Goal: Task Accomplishment & Management: Manage account settings

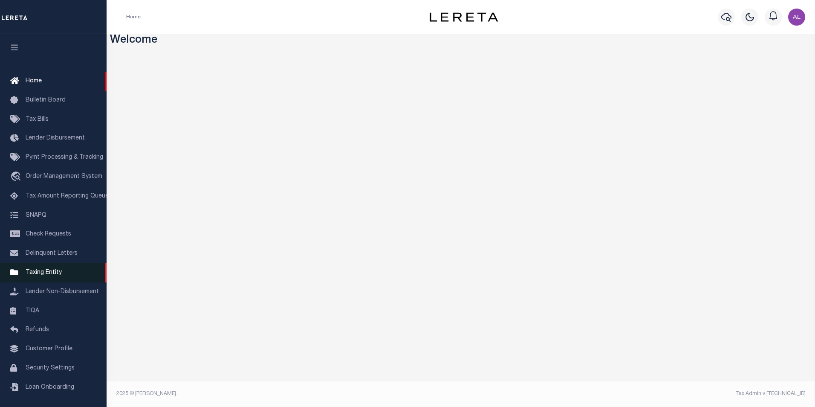
click at [58, 281] on link "Taxing Entity" at bounding box center [53, 272] width 107 height 19
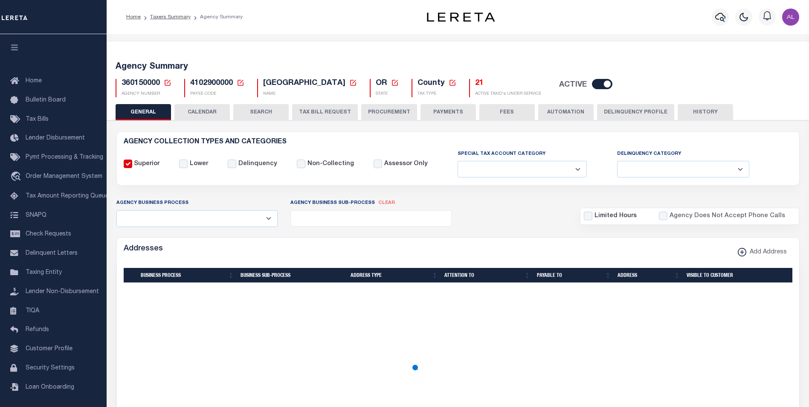
select select
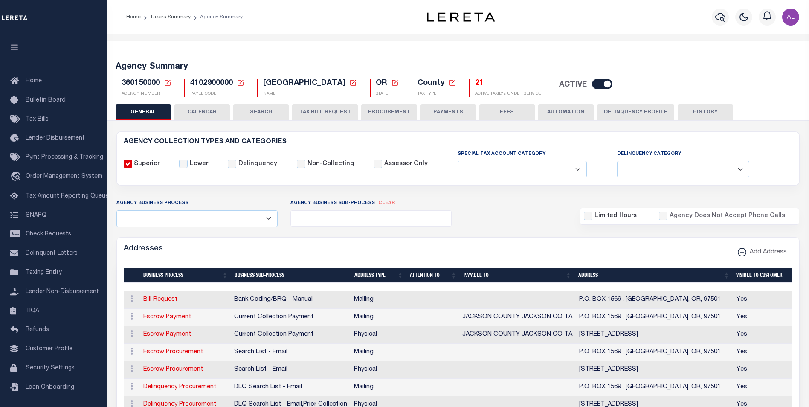
click at [342, 111] on button "TAX BILL REQUEST" at bounding box center [325, 112] width 66 height 16
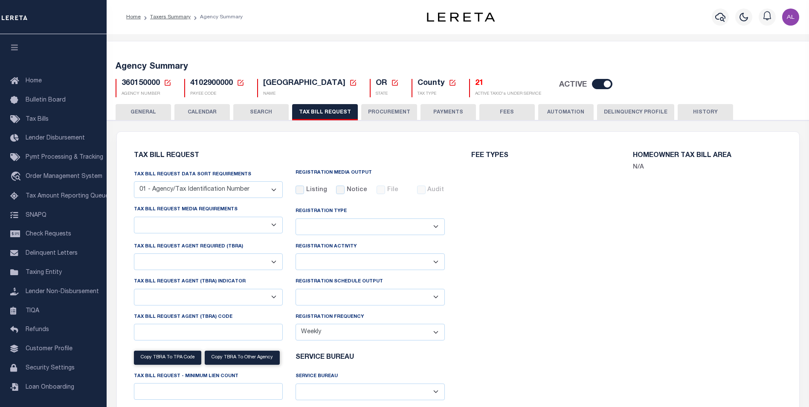
checkbox input "false"
select select "22"
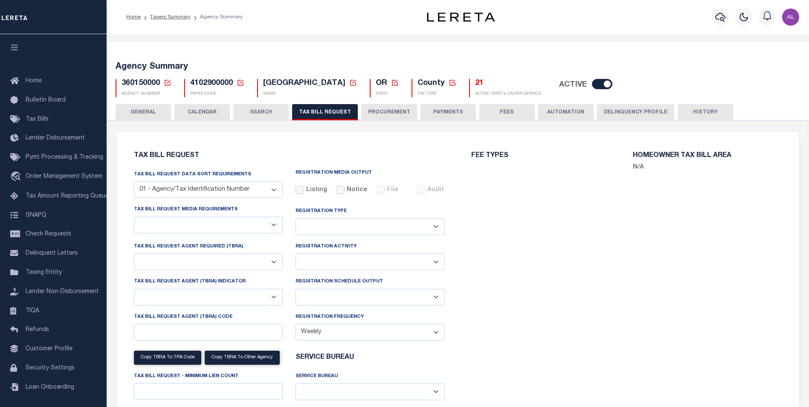
select select "true"
select select "9"
type input "LTS"
select select
type input "1"
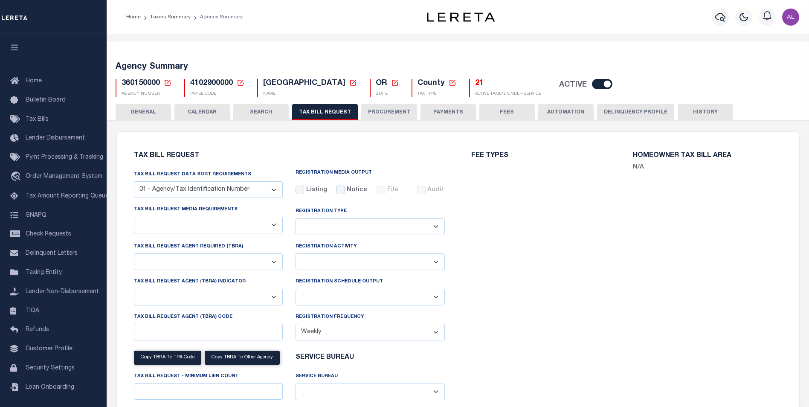
select select "4100743000"
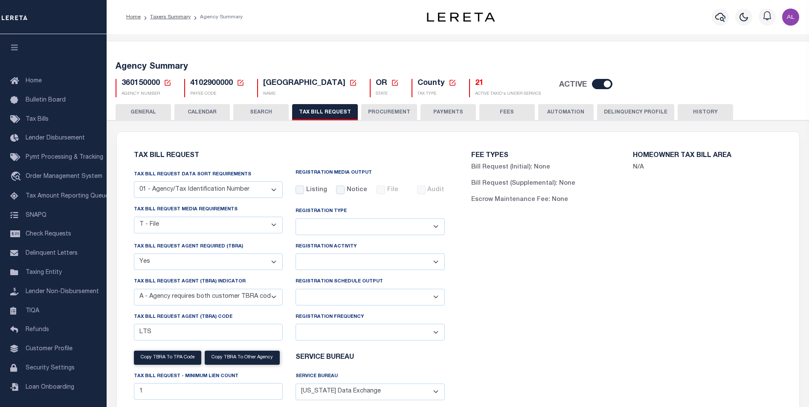
scroll to position [50, 0]
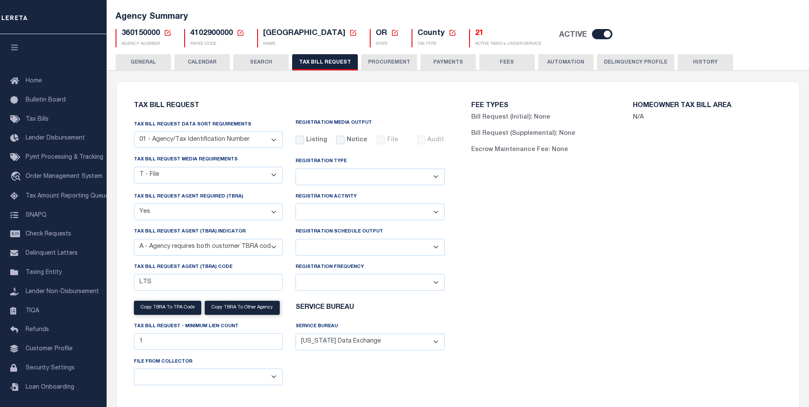
click at [142, 35] on span "360150000" at bounding box center [140, 33] width 38 height 8
click at [185, 246] on select "A - Agency requires both customer TBRA code and LERETA TBRA code. B - Agency re…" at bounding box center [208, 247] width 149 height 17
click at [150, 33] on span "360150000" at bounding box center [140, 33] width 38 height 8
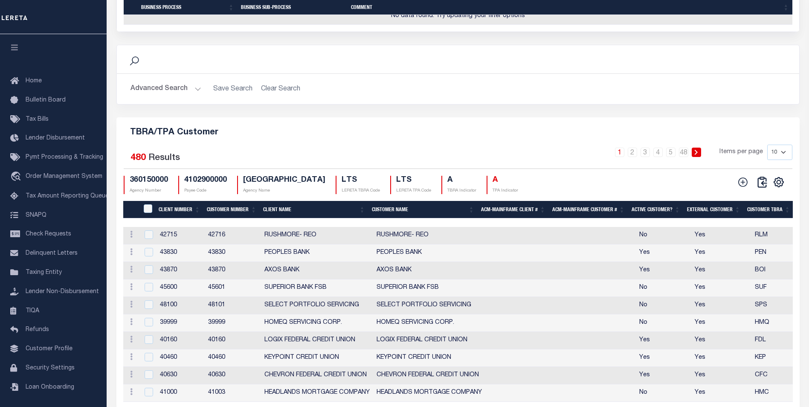
scroll to position [916, 0]
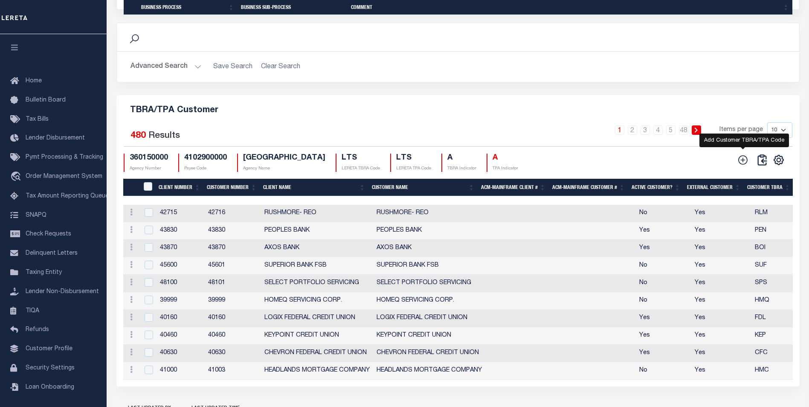
click at [744, 165] on icon at bounding box center [742, 159] width 11 height 11
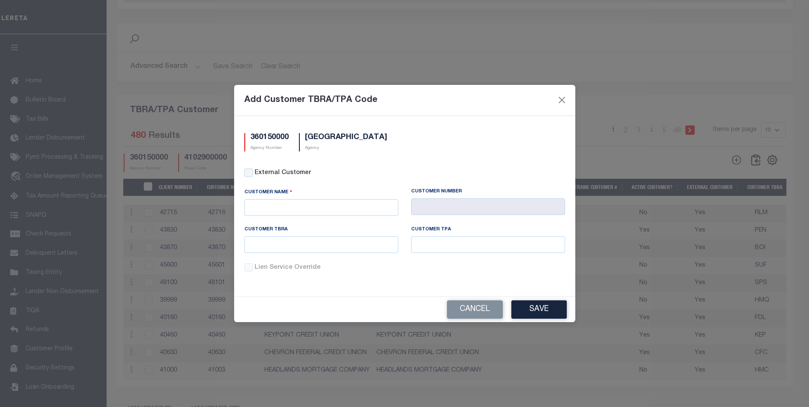
scroll to position [894, 0]
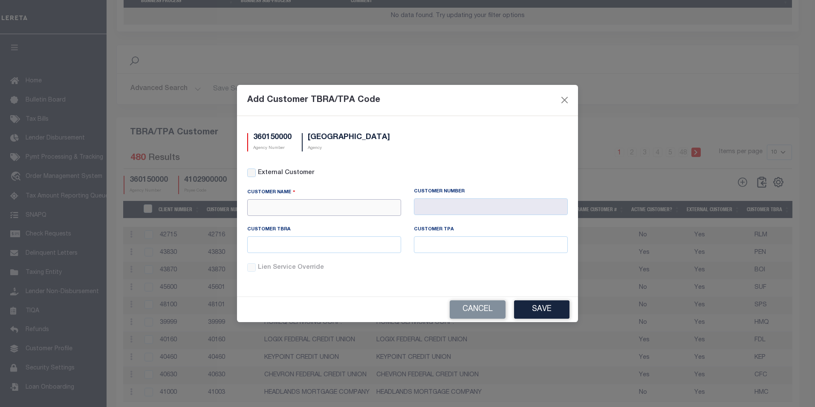
click at [275, 204] on input "text" at bounding box center [324, 207] width 154 height 17
click at [263, 207] on input "text" at bounding box center [324, 207] width 154 height 17
type input "A"
click at [285, 204] on input "text" at bounding box center [324, 207] width 154 height 17
click at [279, 219] on div "APCU" at bounding box center [324, 223] width 153 height 14
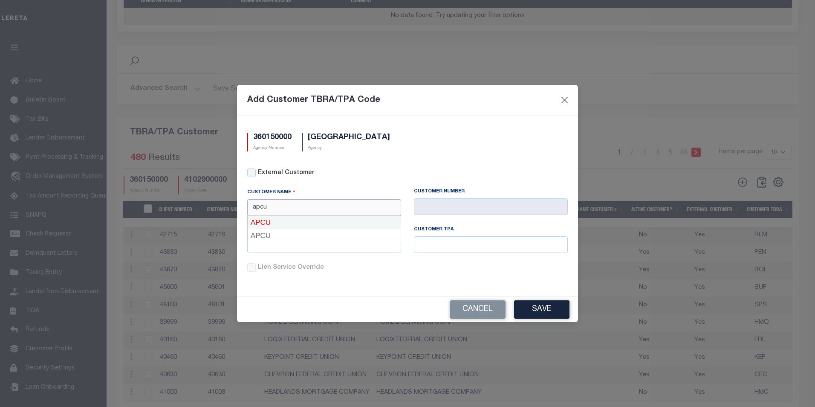
type input "APCU"
type input "2205"
type input "APCU"
click at [552, 308] on button "Save" at bounding box center [541, 309] width 55 height 18
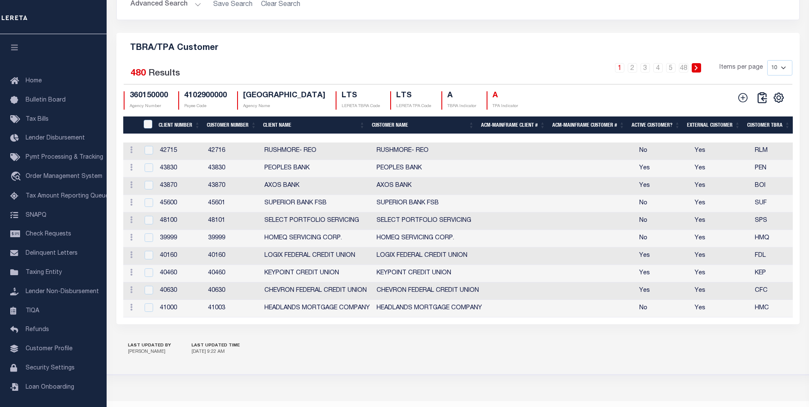
scroll to position [932, 0]
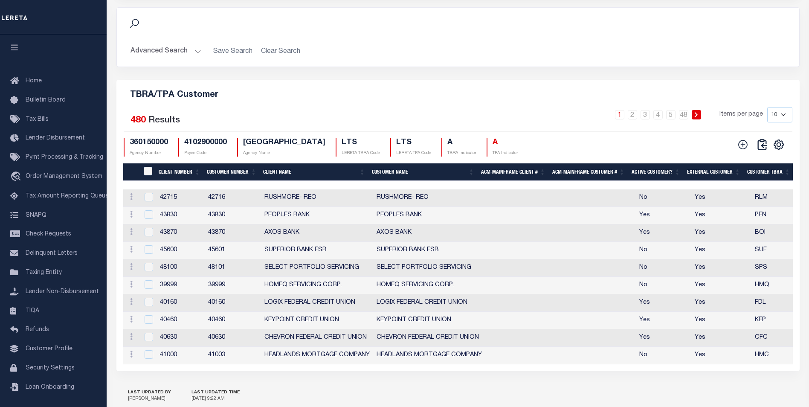
click at [780, 117] on select "10 25 50 100" at bounding box center [779, 114] width 25 height 15
select select "100"
click at [767, 110] on select "10 25 50 100" at bounding box center [779, 114] width 25 height 15
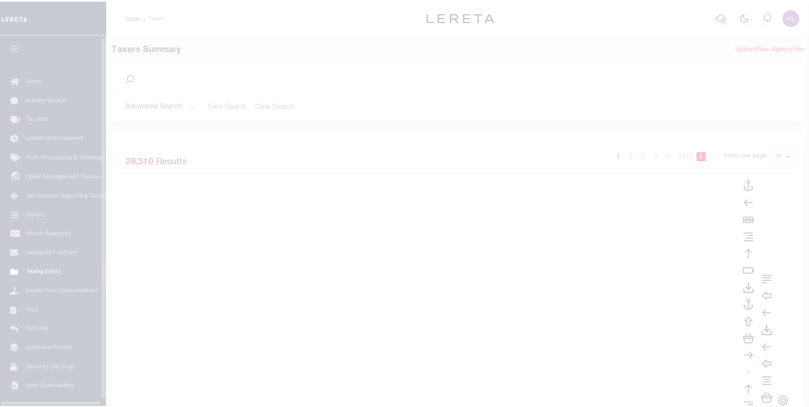
scroll to position [9, 0]
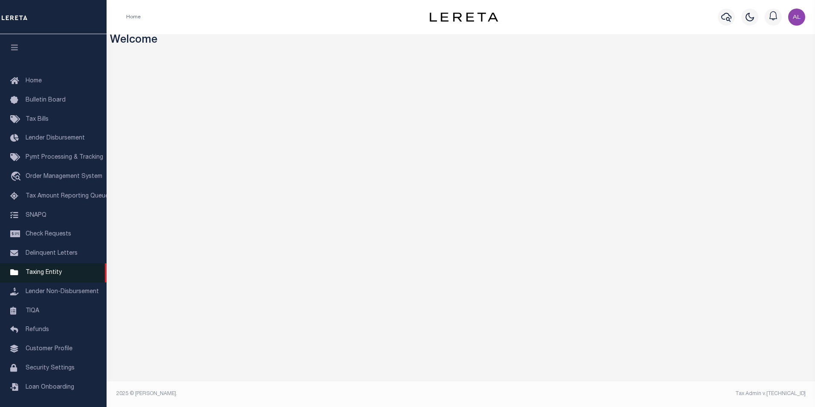
click at [55, 275] on span "Taxing Entity" at bounding box center [44, 272] width 36 height 6
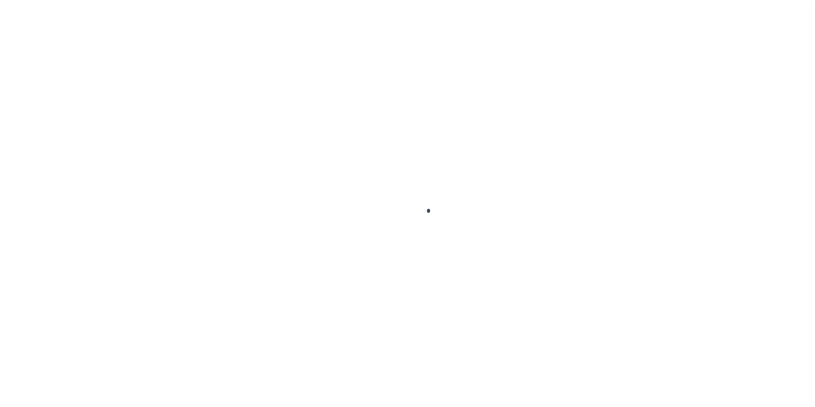
scroll to position [9, 0]
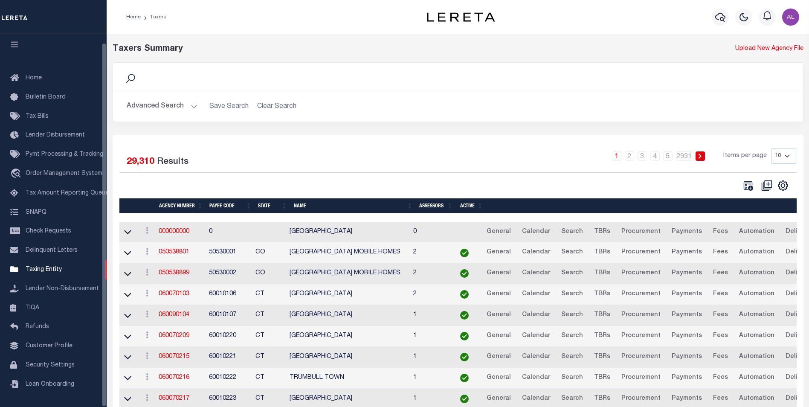
click at [193, 109] on button "Advanced Search" at bounding box center [162, 106] width 71 height 17
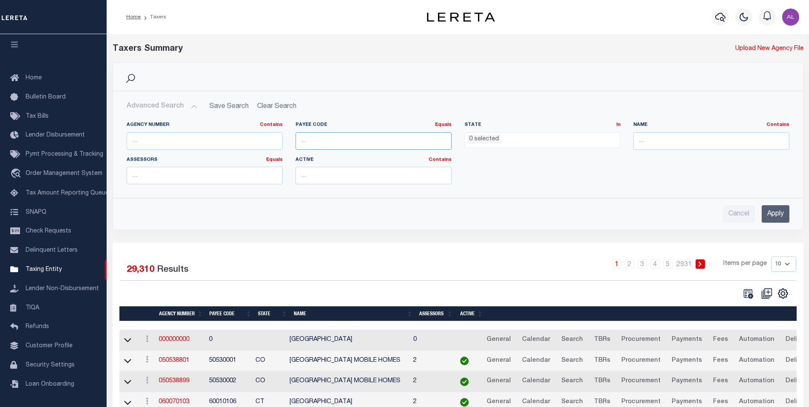
click at [323, 136] on input "number" at bounding box center [373, 140] width 156 height 17
type input "4102900000"
click at [771, 215] on input "Apply" at bounding box center [775, 213] width 28 height 17
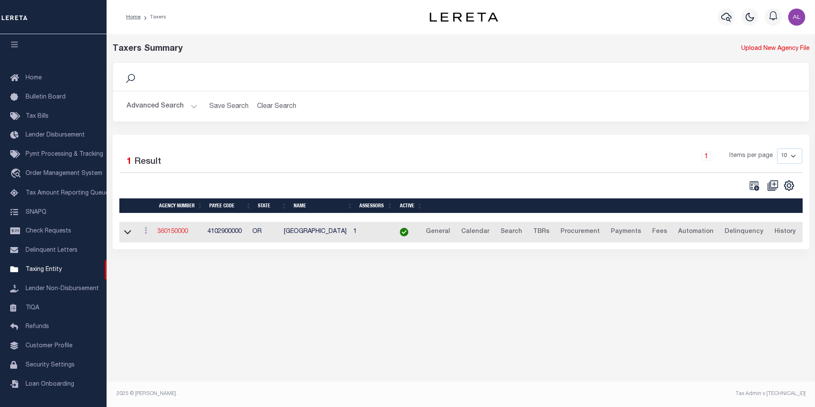
click at [188, 230] on link "360150000" at bounding box center [172, 231] width 31 height 6
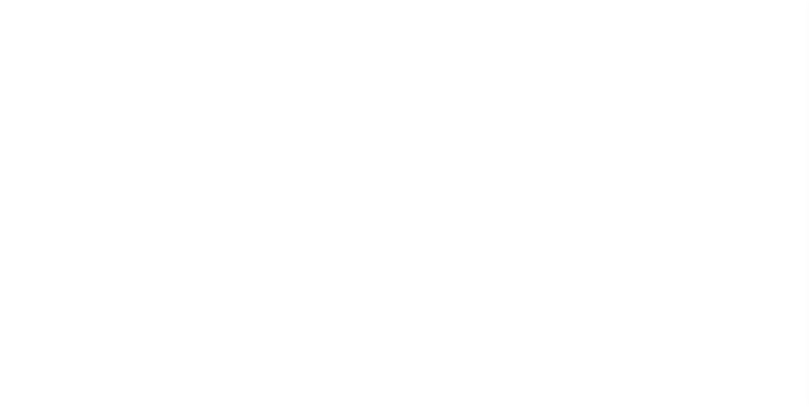
select select
checkbox input "false"
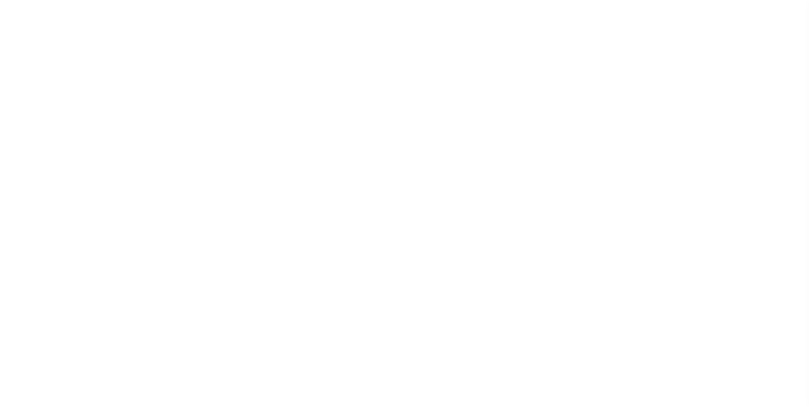
checkbox input "false"
type input "4102900000"
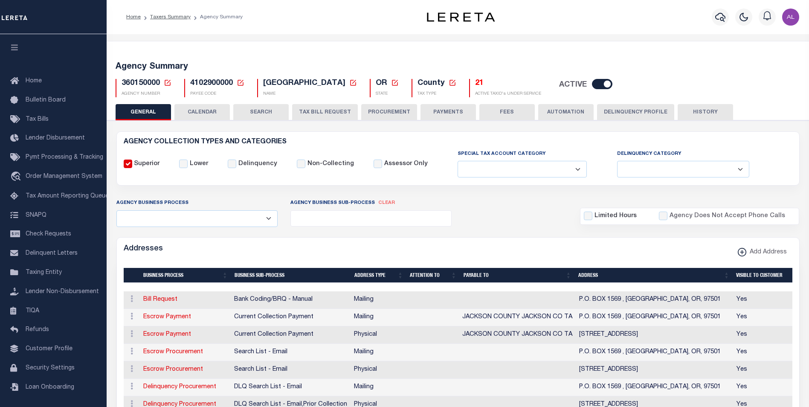
click at [320, 114] on button "TAX BILL REQUEST" at bounding box center [325, 112] width 66 height 16
select select "100"
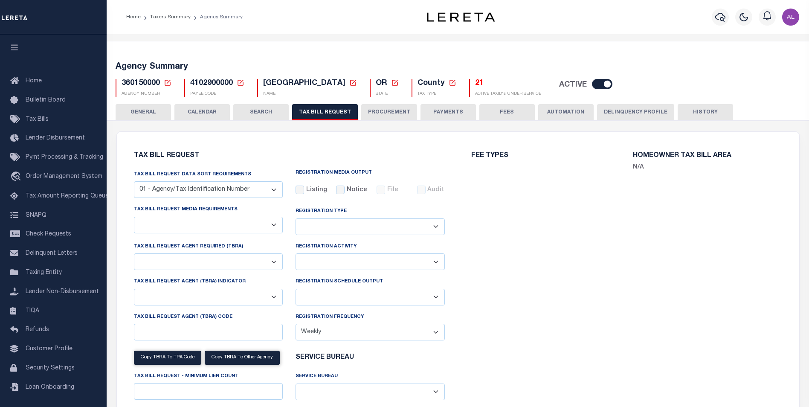
checkbox input "false"
select select "22"
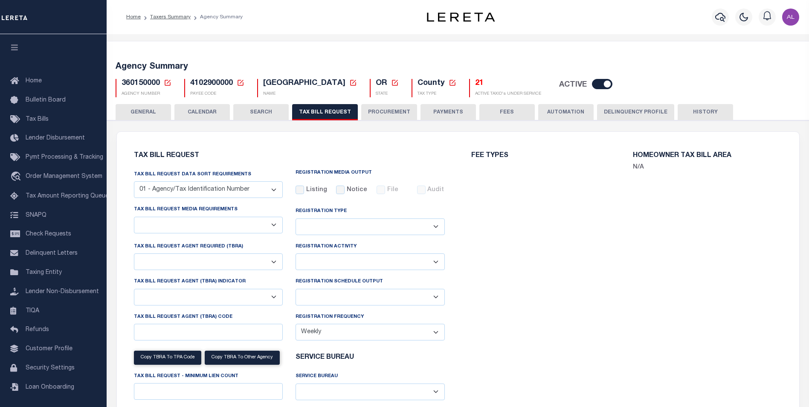
select select "true"
select select "9"
type input "LTS"
select select
type input "1"
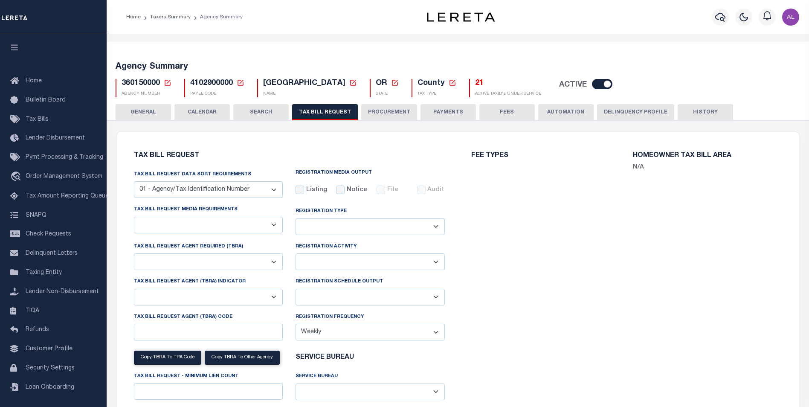
select select "4100743000"
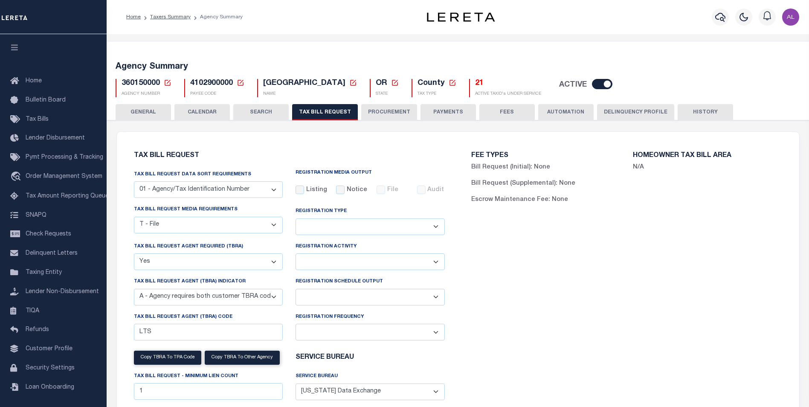
scroll to position [822, 0]
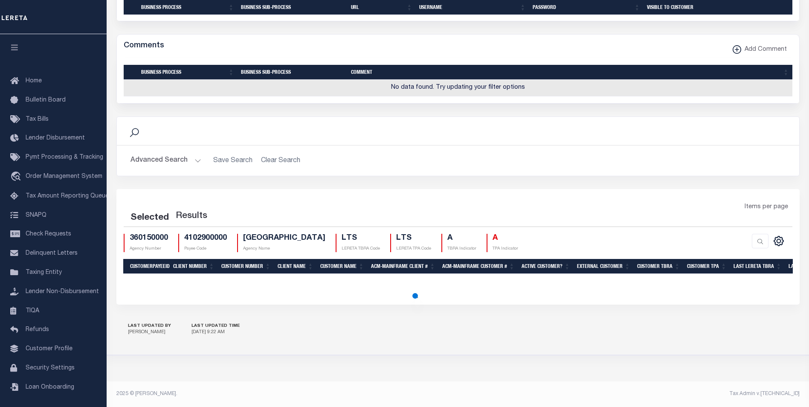
select select "100"
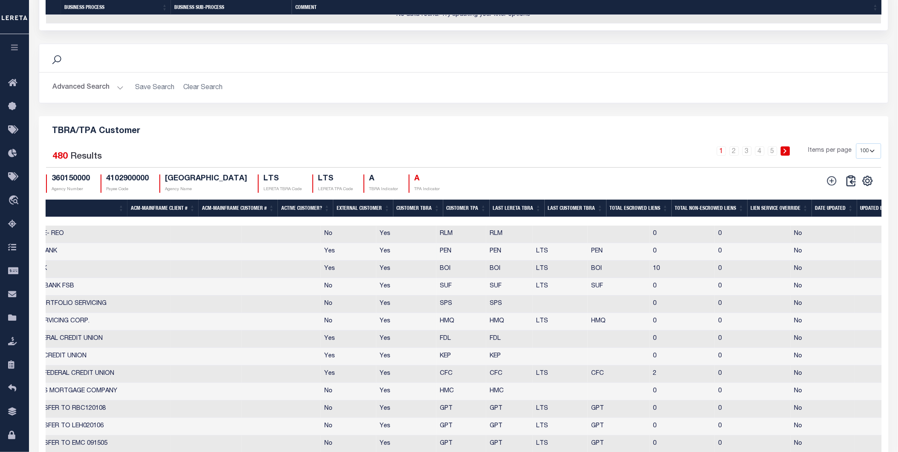
scroll to position [0, 351]
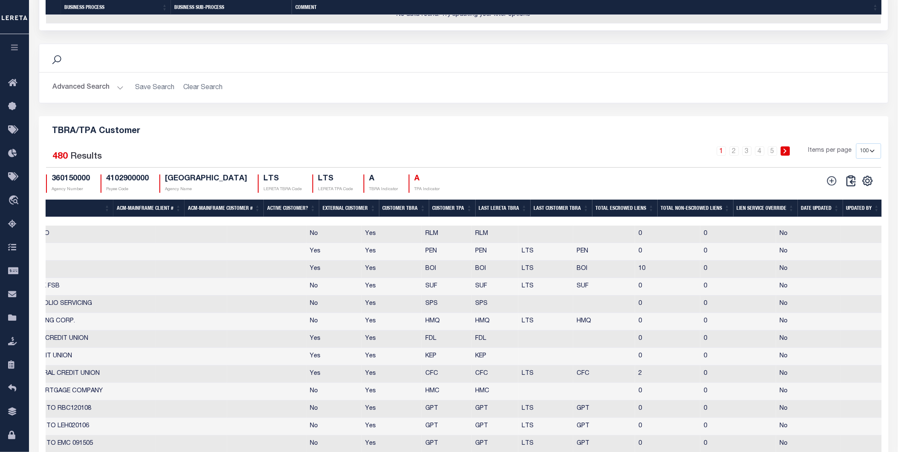
click at [808, 208] on th "Date Updated" at bounding box center [820, 207] width 45 height 17
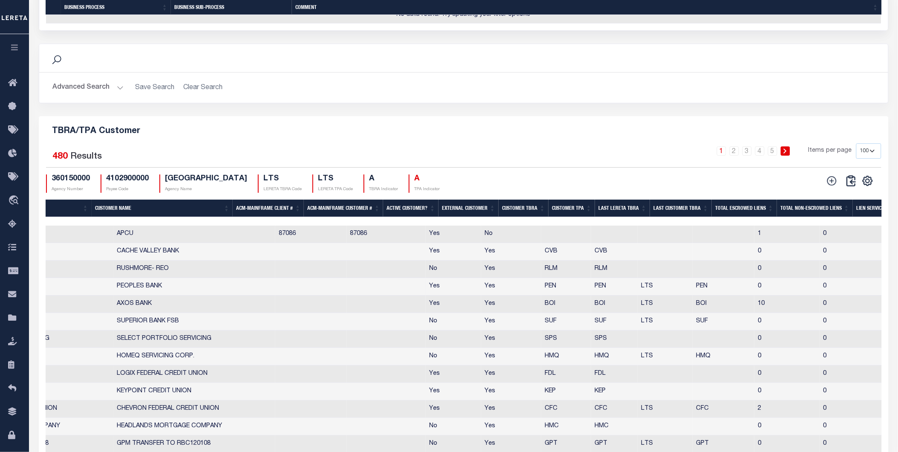
scroll to position [0, 0]
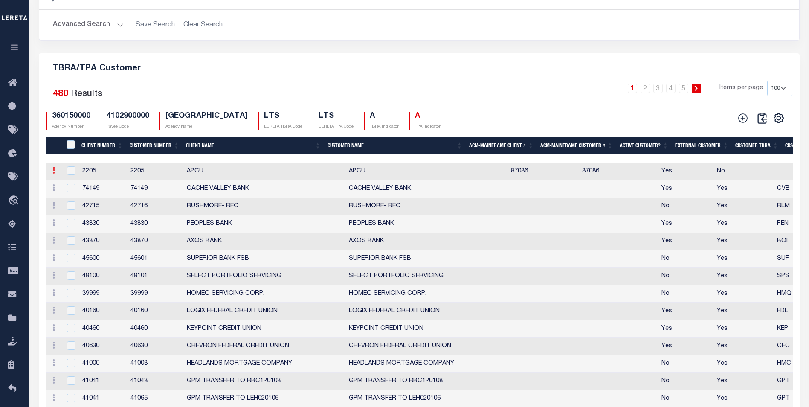
click at [54, 173] on icon at bounding box center [53, 170] width 3 height 7
click at [73, 205] on link "Delete" at bounding box center [68, 198] width 39 height 14
checkbox input "true"
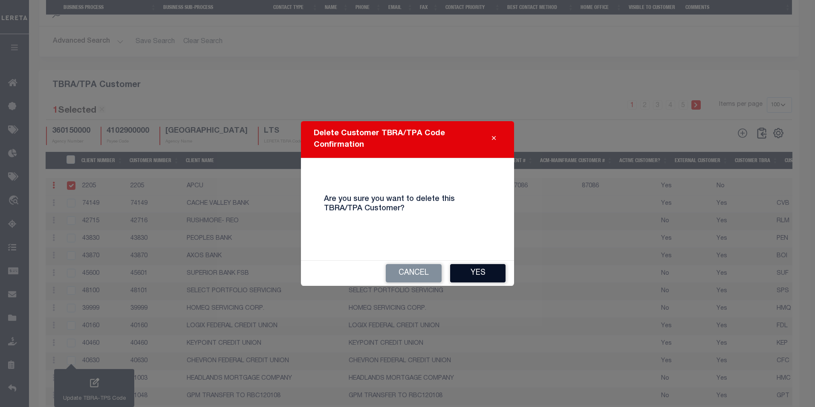
click at [485, 272] on button "Yes" at bounding box center [477, 273] width 55 height 18
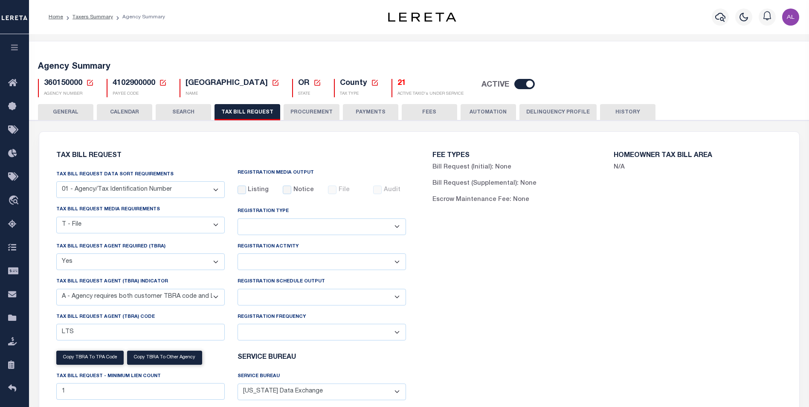
click at [56, 83] on span "360150000" at bounding box center [63, 83] width 38 height 8
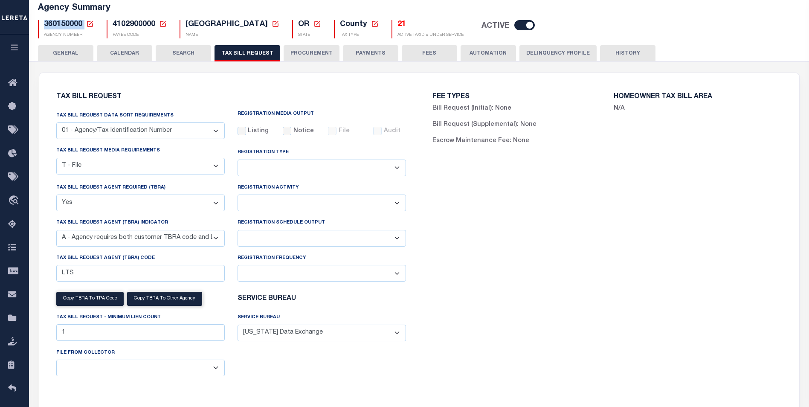
scroll to position [881, 0]
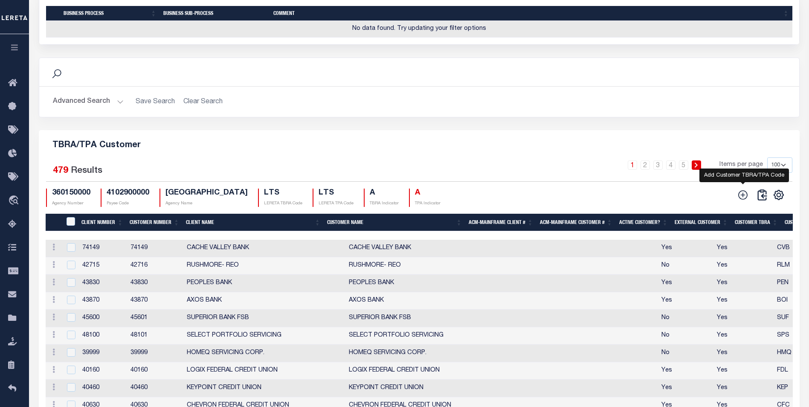
click at [744, 200] on icon at bounding box center [742, 194] width 11 height 11
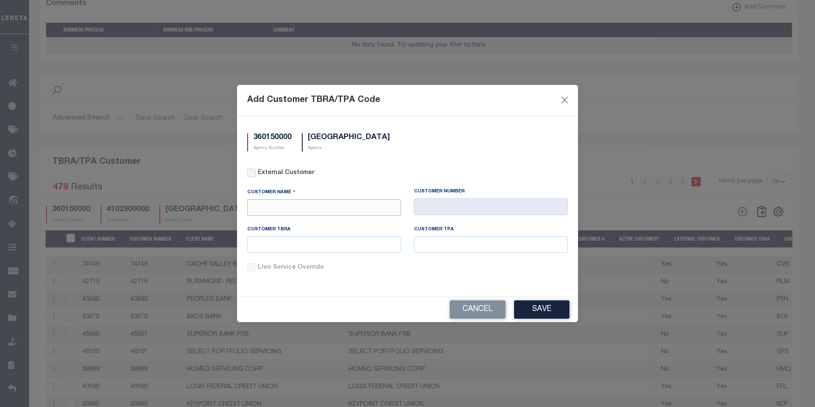
click at [308, 207] on input "text" at bounding box center [324, 207] width 154 height 17
click at [288, 230] on label "Customer TBRA" at bounding box center [268, 229] width 43 height 7
click at [304, 211] on input "apc" at bounding box center [324, 207] width 154 height 17
click at [282, 221] on div "APCU" at bounding box center [324, 223] width 153 height 14
type input "APCU"
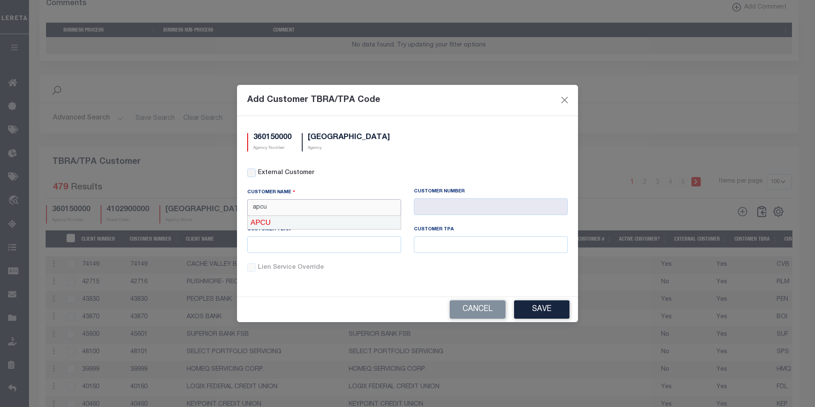
type input "2205"
type input "APCU"
click at [557, 310] on button "Save" at bounding box center [541, 309] width 55 height 18
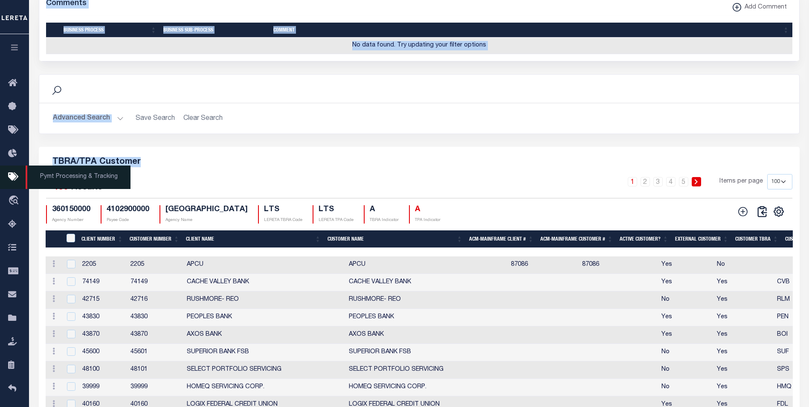
drag, startPoint x: 140, startPoint y: 188, endPoint x: 28, endPoint y: 186, distance: 112.1
copy div "Agency Summary 360150000 Agency Number Edit Cancel Ok New Agency Number Cancel …"
click at [176, 167] on h5 "TBRA/TPA Customer" at bounding box center [419, 160] width 747 height 14
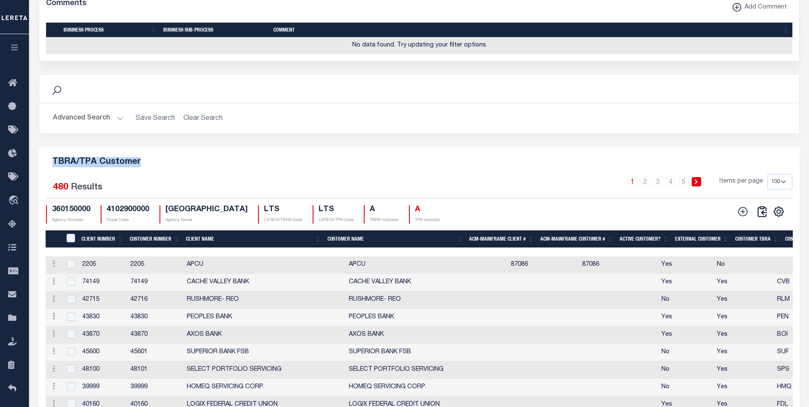
drag, startPoint x: 136, startPoint y: 187, endPoint x: 53, endPoint y: 183, distance: 83.2
click at [53, 167] on h5 "TBRA/TPA Customer" at bounding box center [419, 160] width 747 height 14
copy h5 "TBRA/TPA Customer"
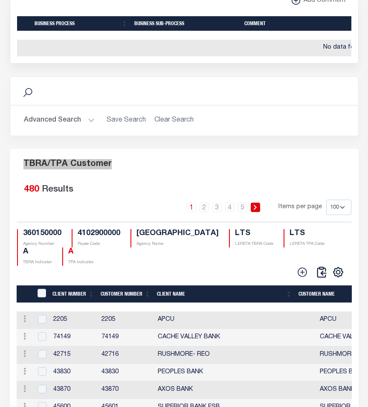
scroll to position [730, 0]
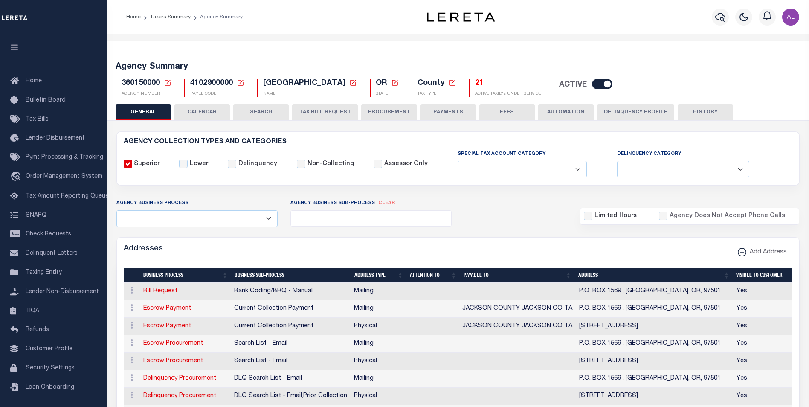
select select
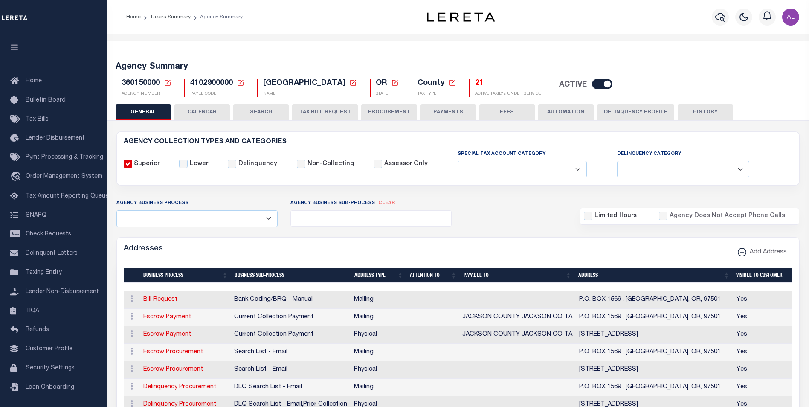
click at [323, 114] on button "TAX BILL REQUEST" at bounding box center [325, 112] width 66 height 16
select select "100"
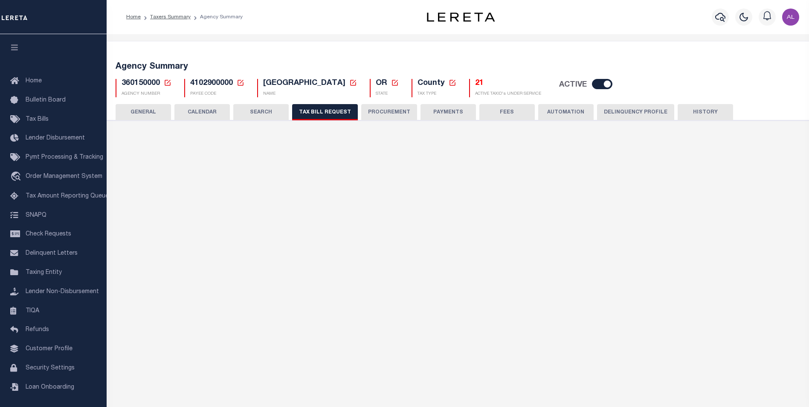
checkbox input "false"
select select "22"
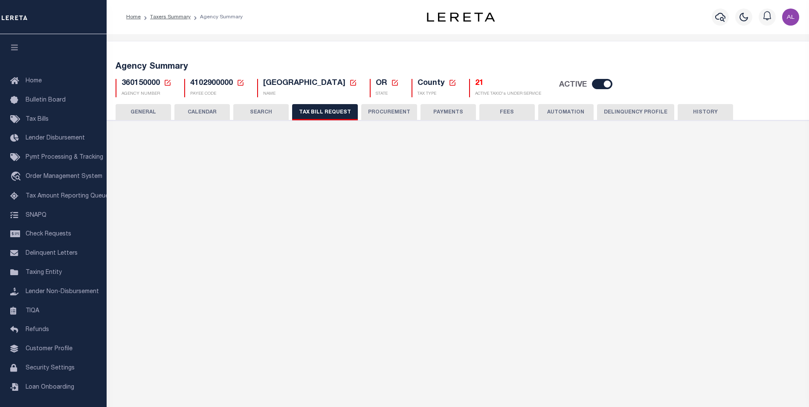
select select "true"
select select "9"
type input "LTS"
select select
type input "1"
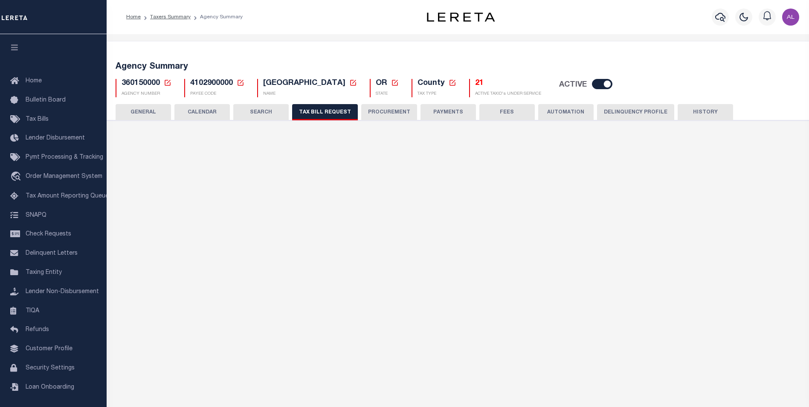
select select "4100743000"
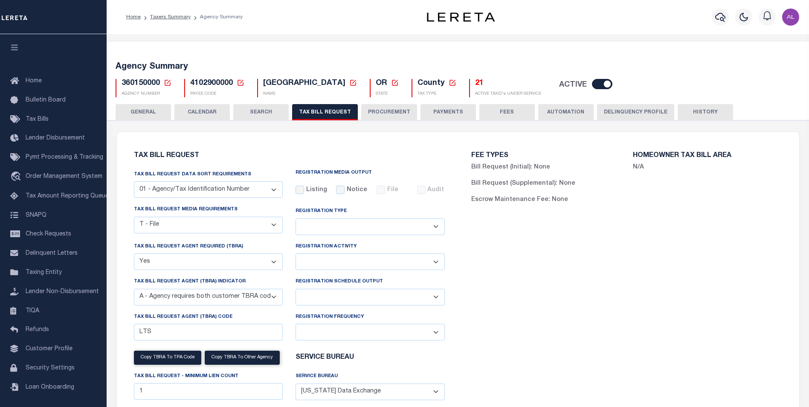
scroll to position [460, 0]
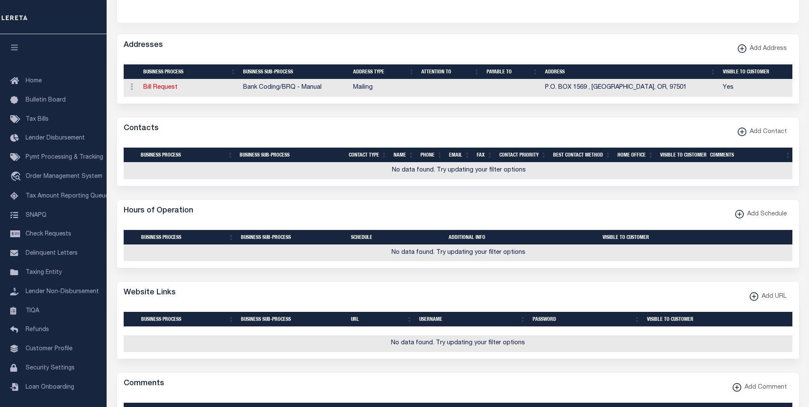
select select "100"
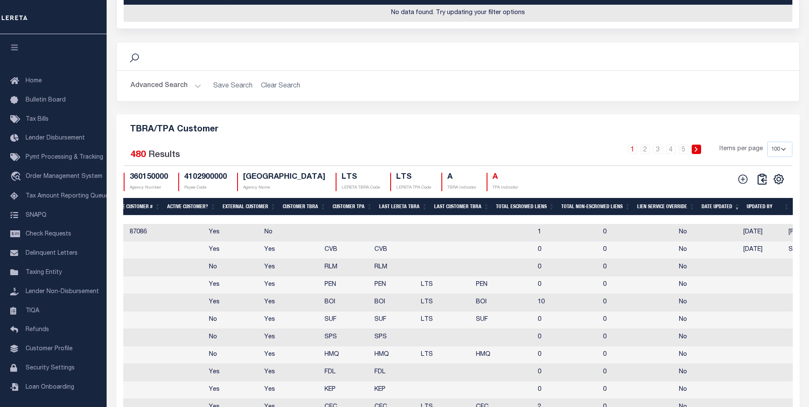
scroll to position [0, 0]
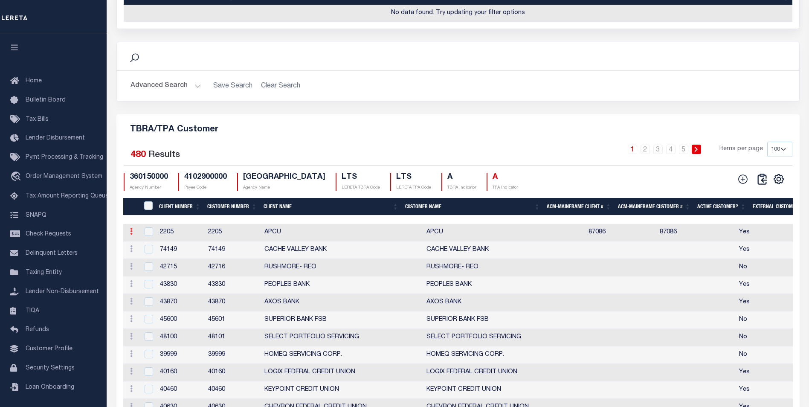
click at [131, 234] on icon at bounding box center [131, 231] width 3 height 7
click at [153, 266] on link "Delete" at bounding box center [146, 259] width 39 height 14
checkbox input "true"
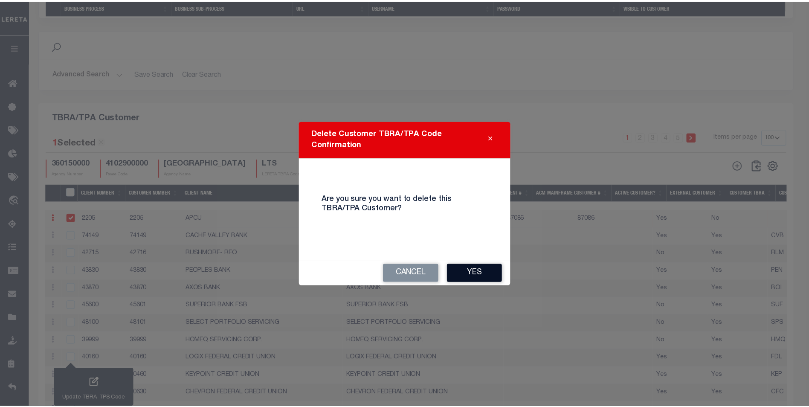
scroll to position [781, 0]
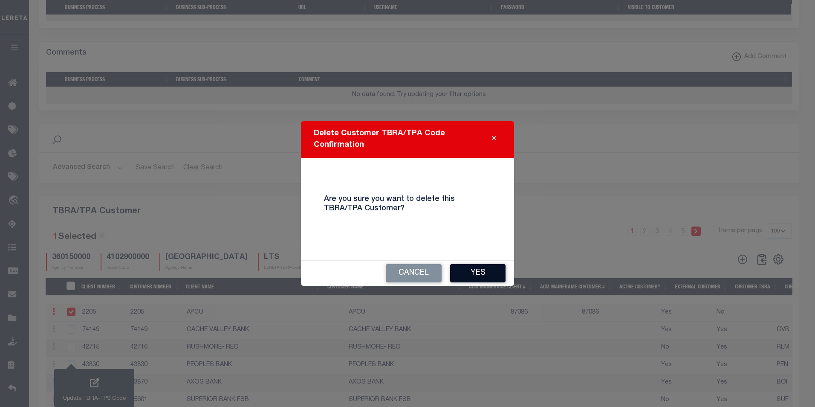
click at [480, 272] on button "Yes" at bounding box center [477, 273] width 55 height 18
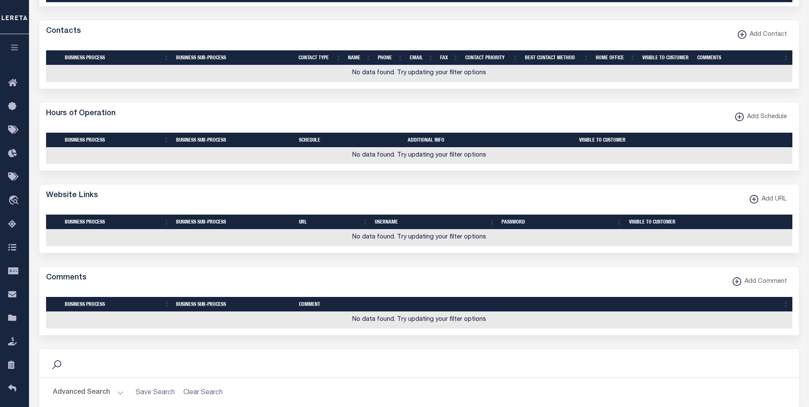
scroll to position [951, 0]
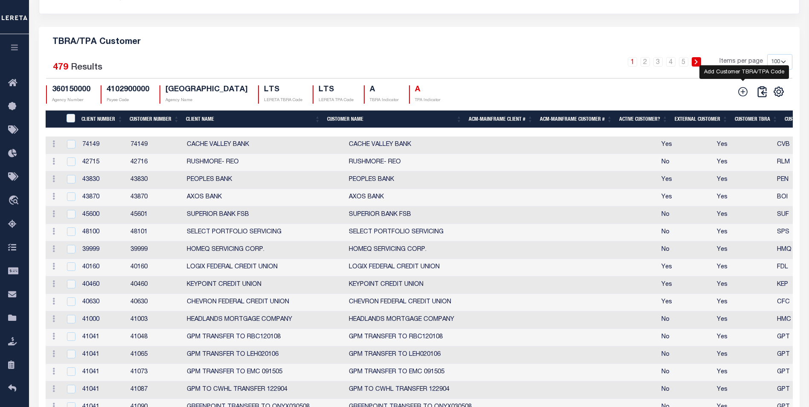
click at [742, 90] on icon at bounding box center [742, 91] width 11 height 11
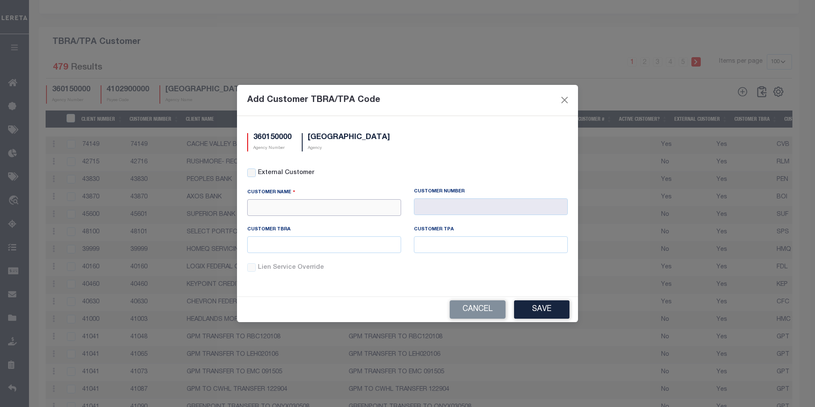
click at [282, 205] on input "text" at bounding box center [324, 207] width 154 height 17
click at [294, 196] on div "Customer Name" at bounding box center [324, 194] width 154 height 12
click at [287, 203] on input "text" at bounding box center [324, 207] width 154 height 17
click at [278, 222] on div "APCU" at bounding box center [324, 223] width 153 height 14
type input "APCU"
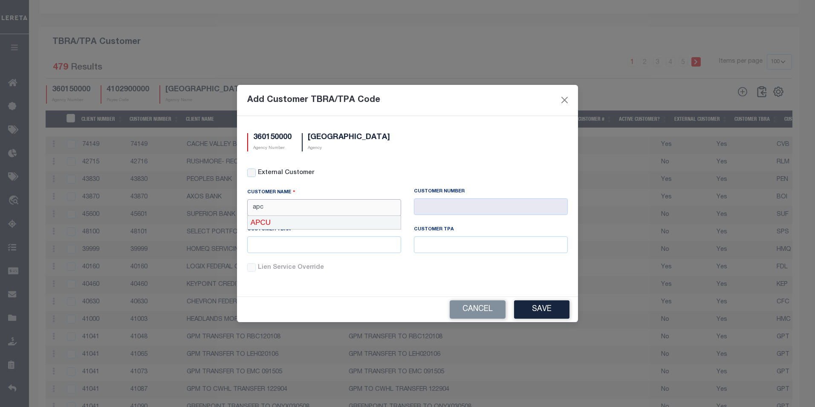
type input "2205"
type input "APCU"
click at [542, 308] on button "Save" at bounding box center [541, 309] width 55 height 18
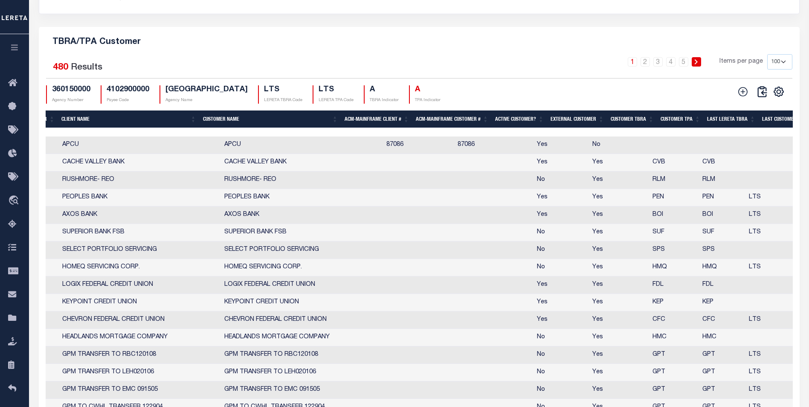
scroll to position [0, 0]
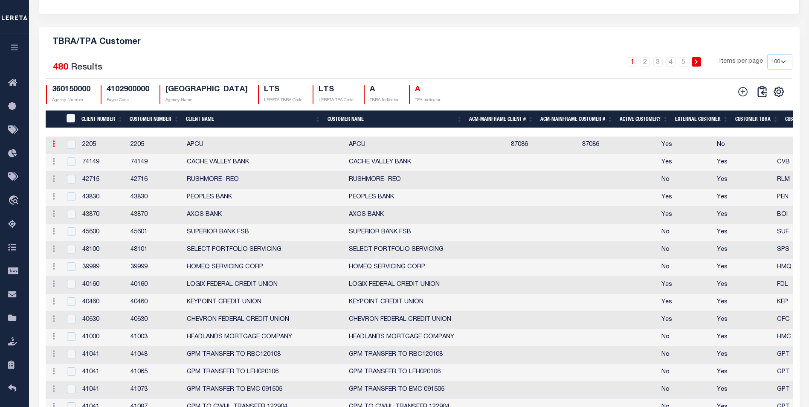
click at [50, 145] on link at bounding box center [53, 145] width 9 height 7
click at [64, 174] on link "Delete" at bounding box center [68, 172] width 39 height 14
checkbox input "true"
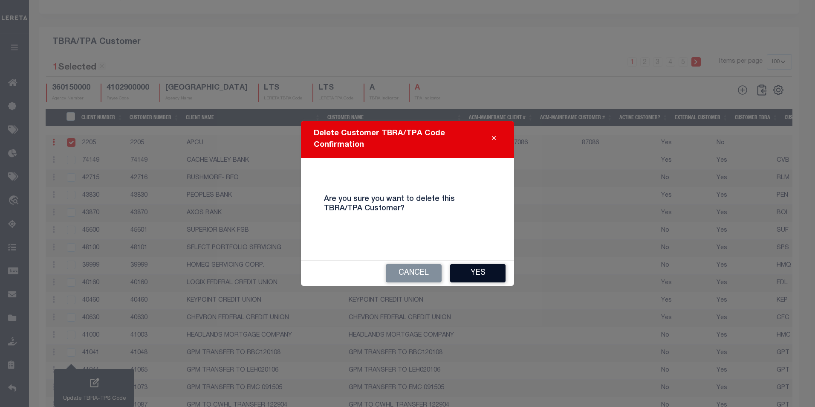
click at [467, 270] on button "Yes" at bounding box center [477, 273] width 55 height 18
